Goal: Navigation & Orientation: Find specific page/section

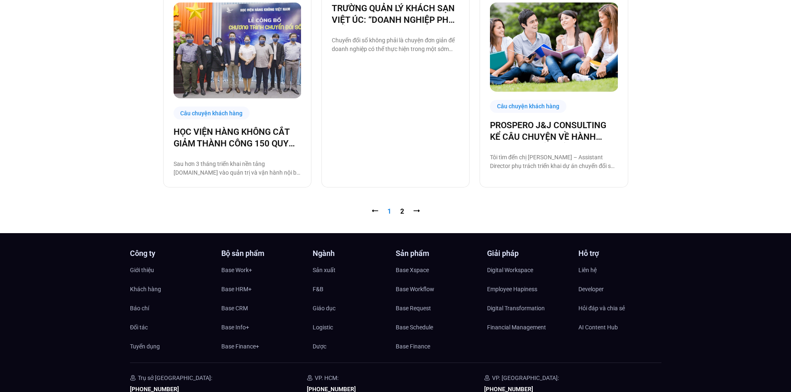
scroll to position [1028, 0]
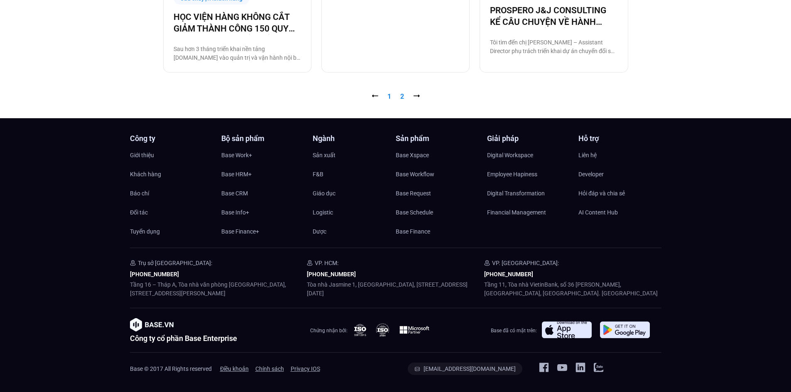
click at [402, 95] on link "Trang 2" at bounding box center [402, 97] width 4 height 8
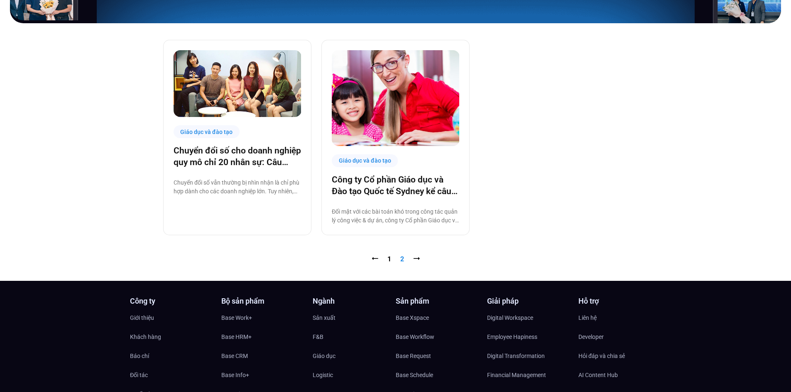
click at [391, 259] on nav "⭠ Trang 1 Trang 2 ⭢" at bounding box center [395, 259] width 465 height 10
click at [390, 258] on link "Trang 1" at bounding box center [389, 259] width 4 height 8
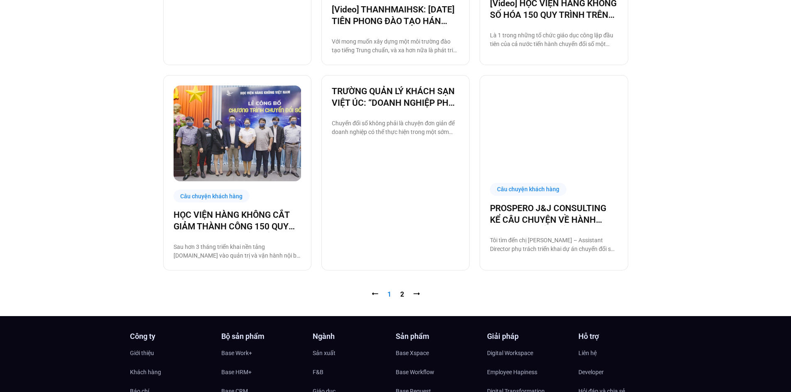
scroll to position [872, 0]
